Goal: Task Accomplishment & Management: Manage account settings

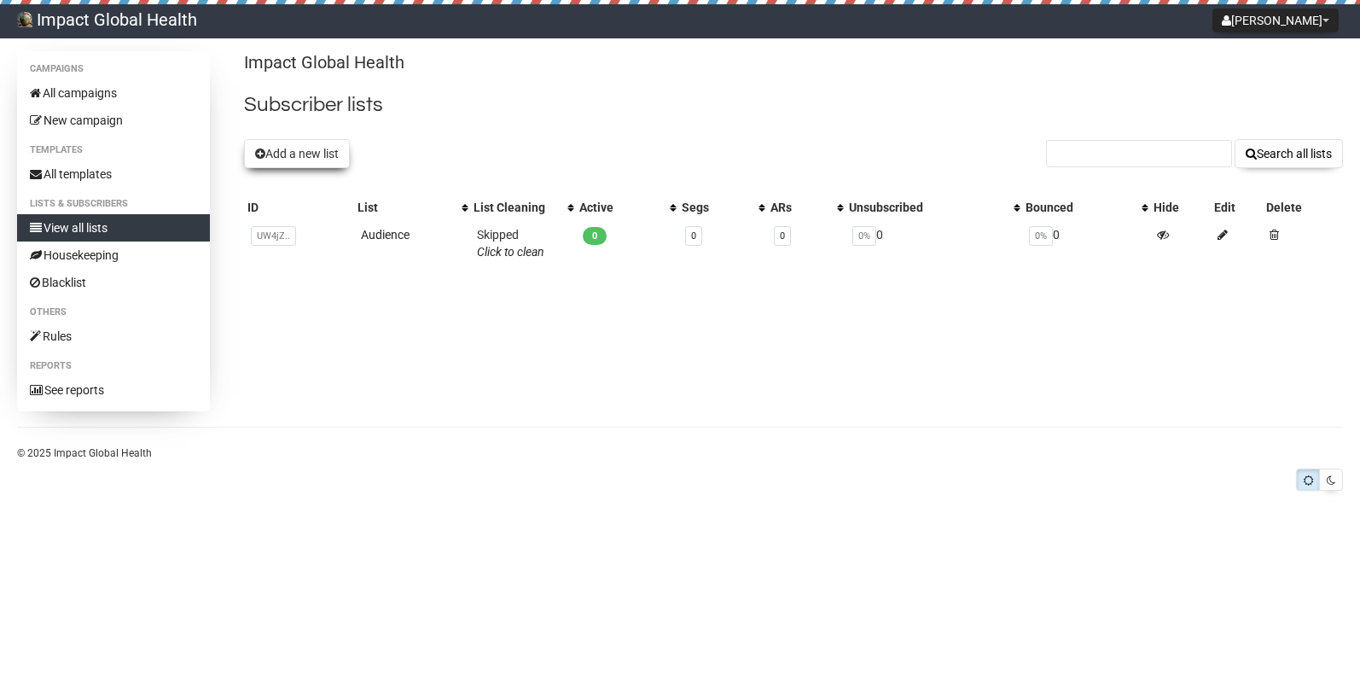
click at [290, 152] on button "Add a new list" at bounding box center [297, 153] width 106 height 29
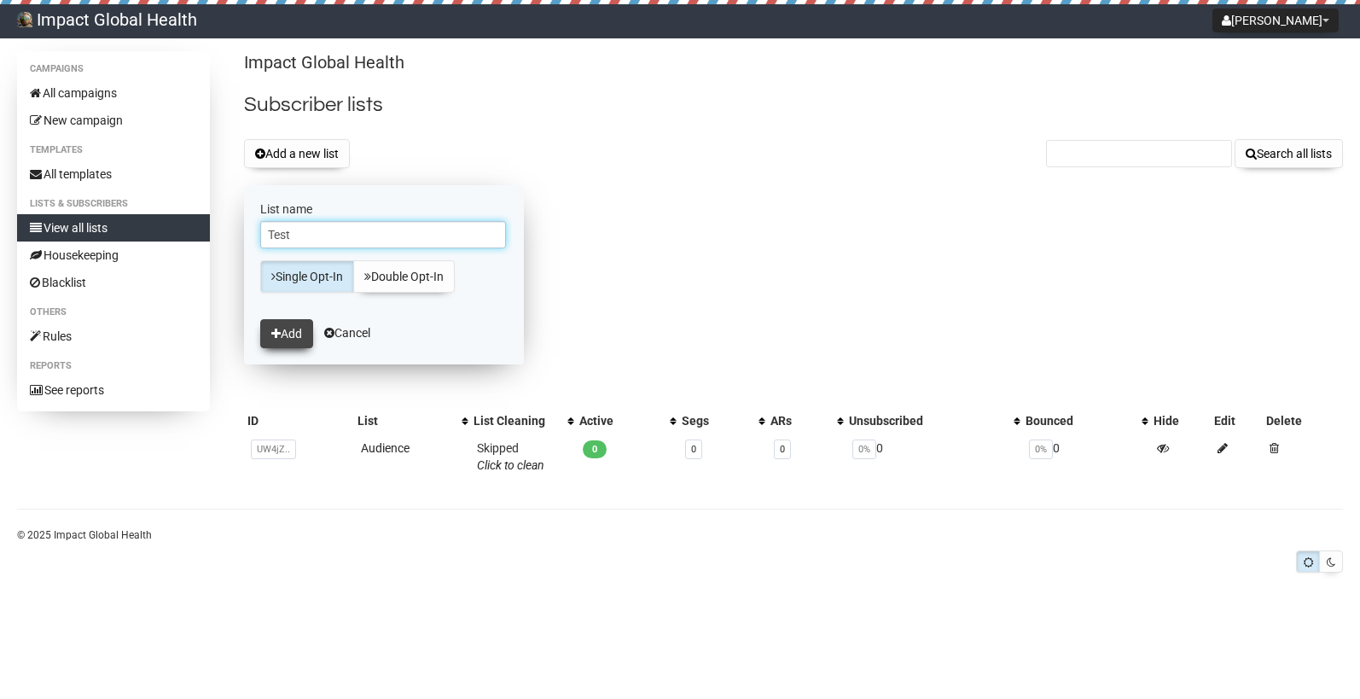
type input "Test"
click at [305, 335] on button "Add" at bounding box center [286, 333] width 53 height 29
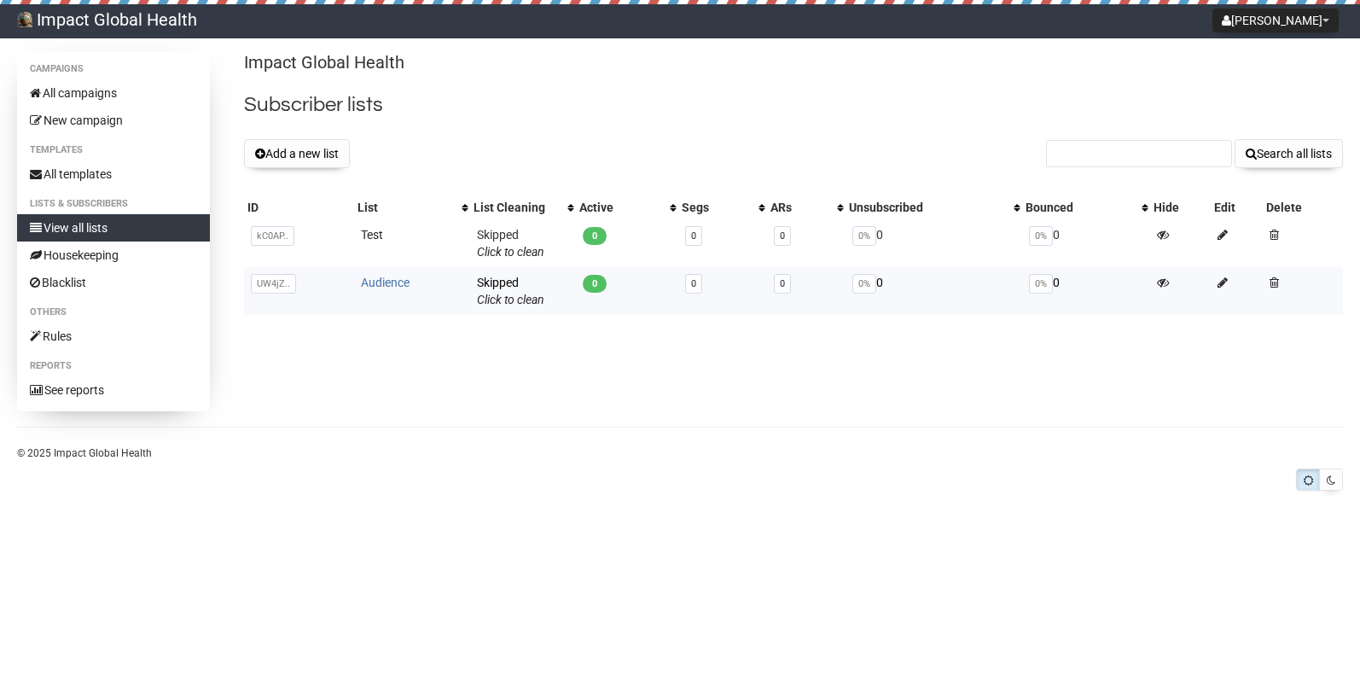
click at [396, 281] on link "Audience" at bounding box center [385, 283] width 49 height 14
